Goal: Check status

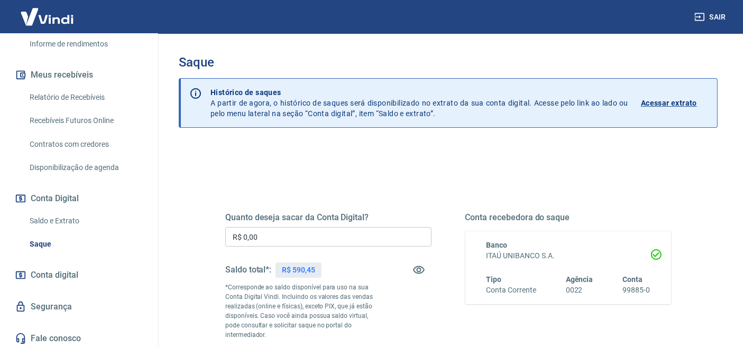
scroll to position [214, 0]
click at [78, 212] on link "Saldo e Extrato" at bounding box center [85, 219] width 120 height 22
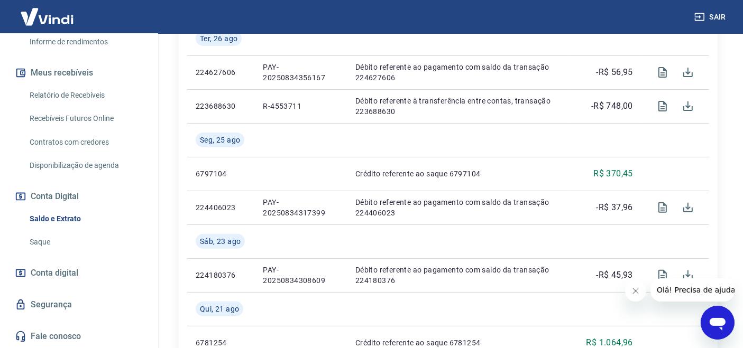
scroll to position [333, 0]
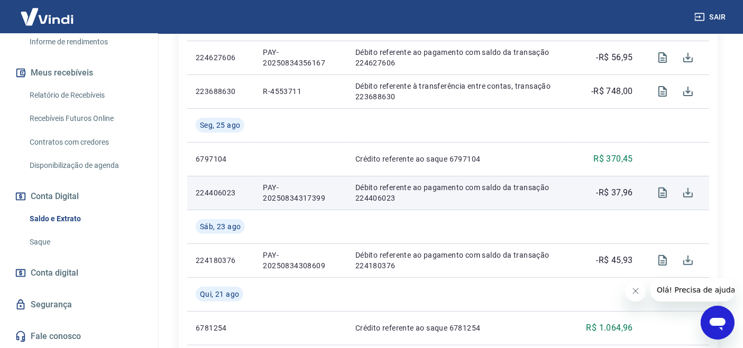
click at [265, 190] on p "PAY-20250834317399" at bounding box center [301, 192] width 76 height 21
copy p "PAY-20250834317399"
